Goal: Entertainment & Leisure: Consume media (video, audio)

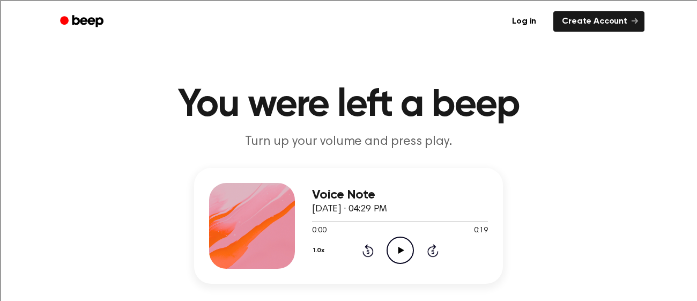
click at [437, 247] on icon "Skip 5 seconds" at bounding box center [433, 250] width 12 height 14
click at [367, 244] on icon at bounding box center [368, 250] width 11 height 13
click at [388, 246] on icon "Play Audio" at bounding box center [400, 249] width 27 height 27
click at [406, 256] on icon "Play Audio" at bounding box center [400, 249] width 27 height 27
